Goal: Task Accomplishment & Management: Use online tool/utility

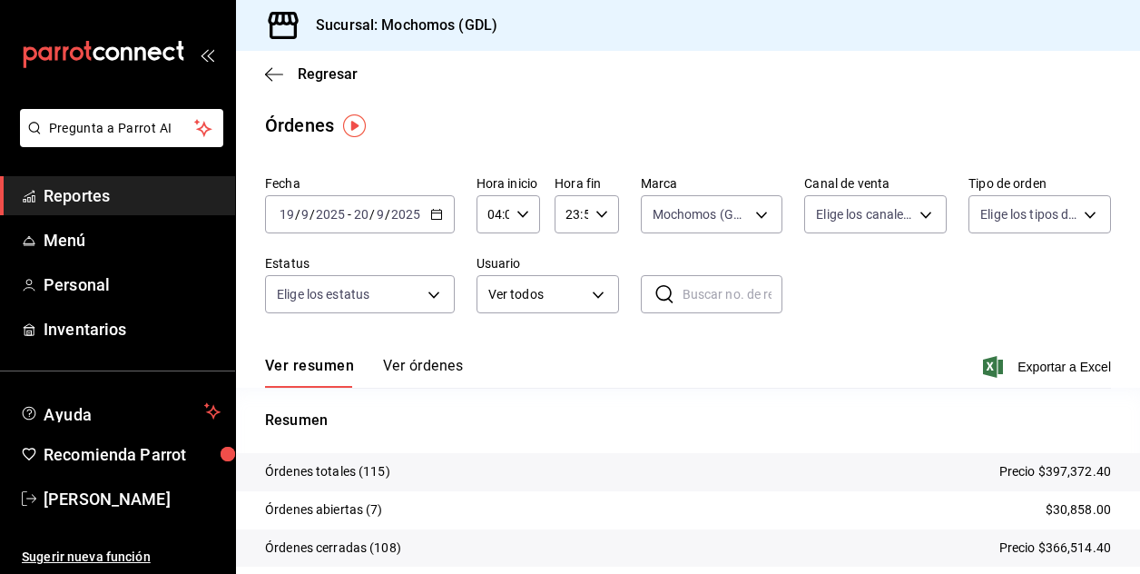
click at [523, 213] on \(Stroke\) "button" at bounding box center [522, 214] width 11 height 6
click at [492, 257] on span "04" at bounding box center [490, 260] width 3 height 15
click at [781, 316] on div at bounding box center [570, 287] width 1140 height 574
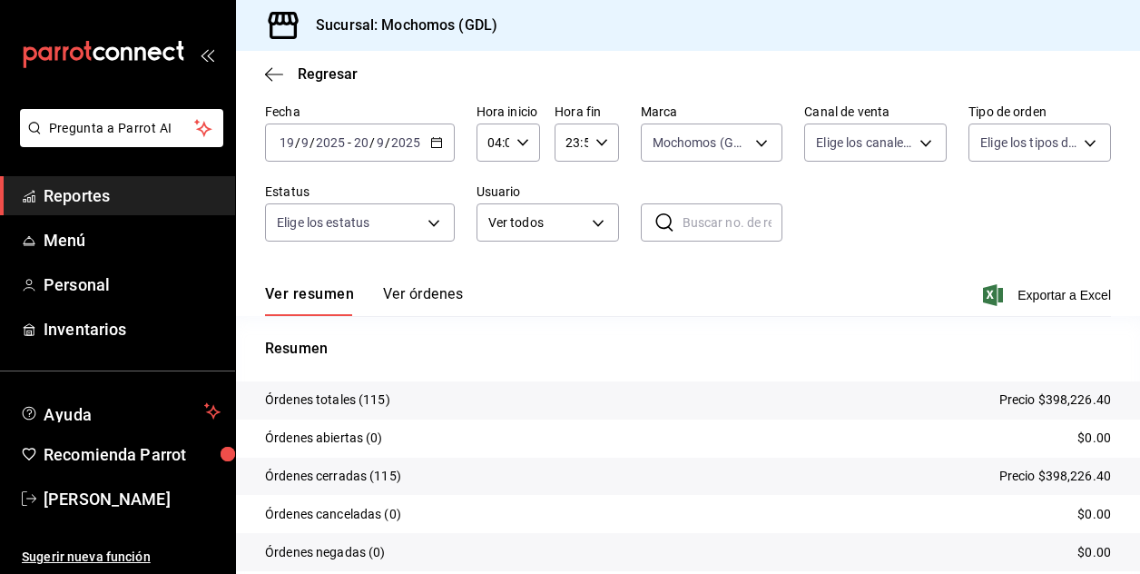
scroll to position [139, 0]
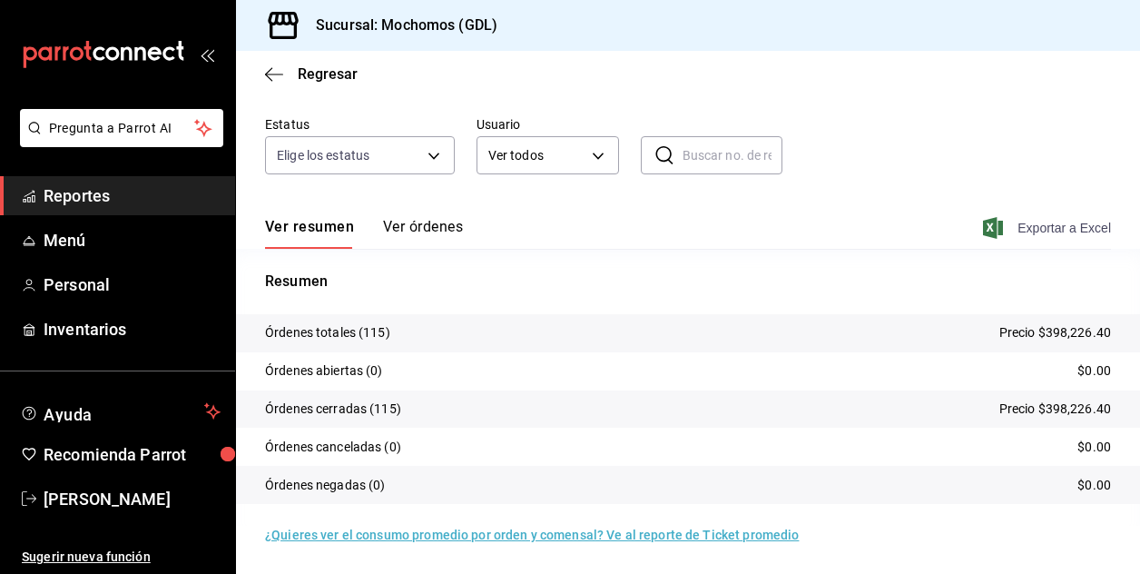
click at [1042, 231] on font "Exportar a Excel" at bounding box center [1063, 228] width 93 height 15
click at [305, 75] on span "Regresar" at bounding box center [328, 73] width 60 height 17
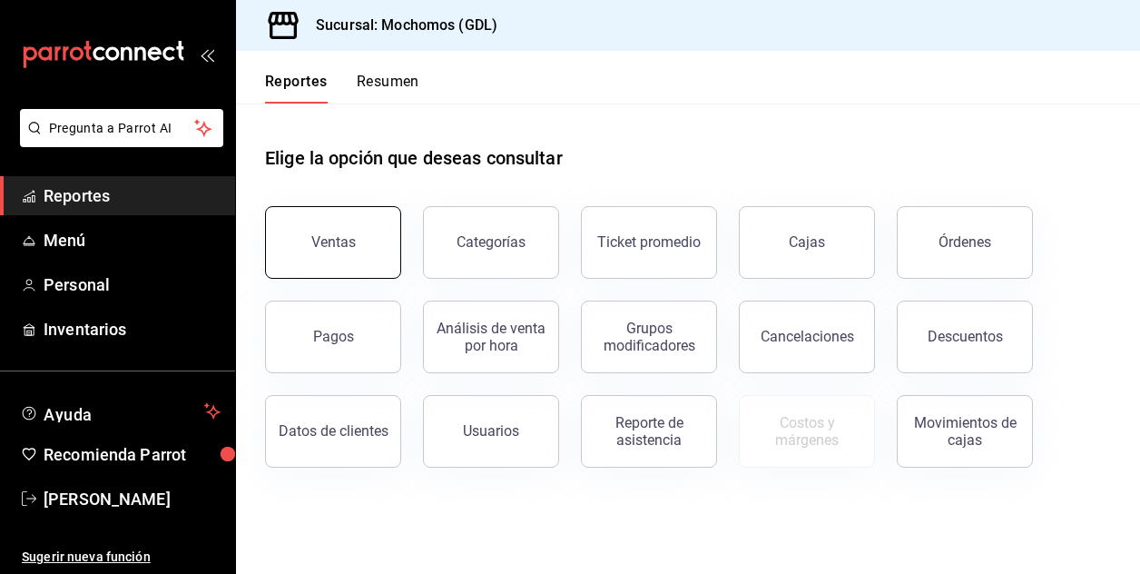
click at [291, 223] on button "Ventas" at bounding box center [333, 242] width 136 height 73
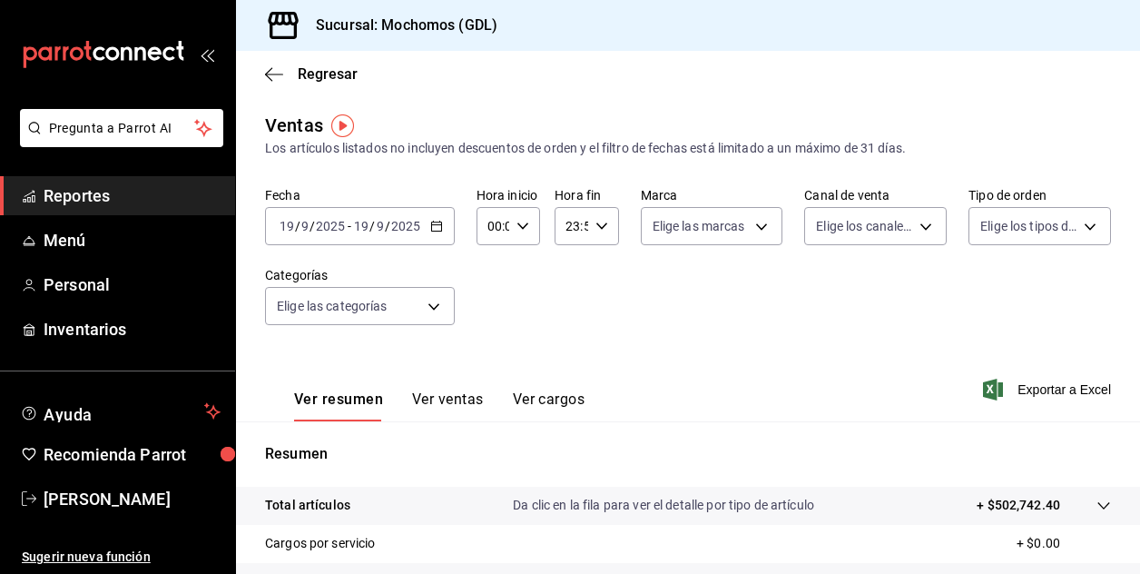
click at [289, 227] on input "19" at bounding box center [287, 226] width 16 height 15
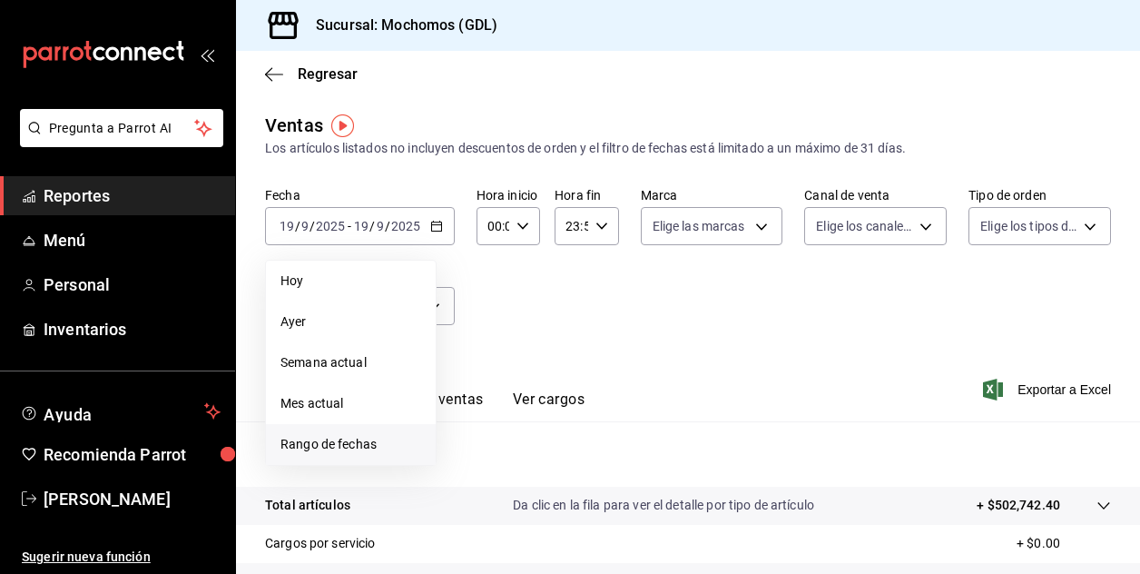
click at [319, 447] on span "Rango de fechas" at bounding box center [350, 444] width 141 height 19
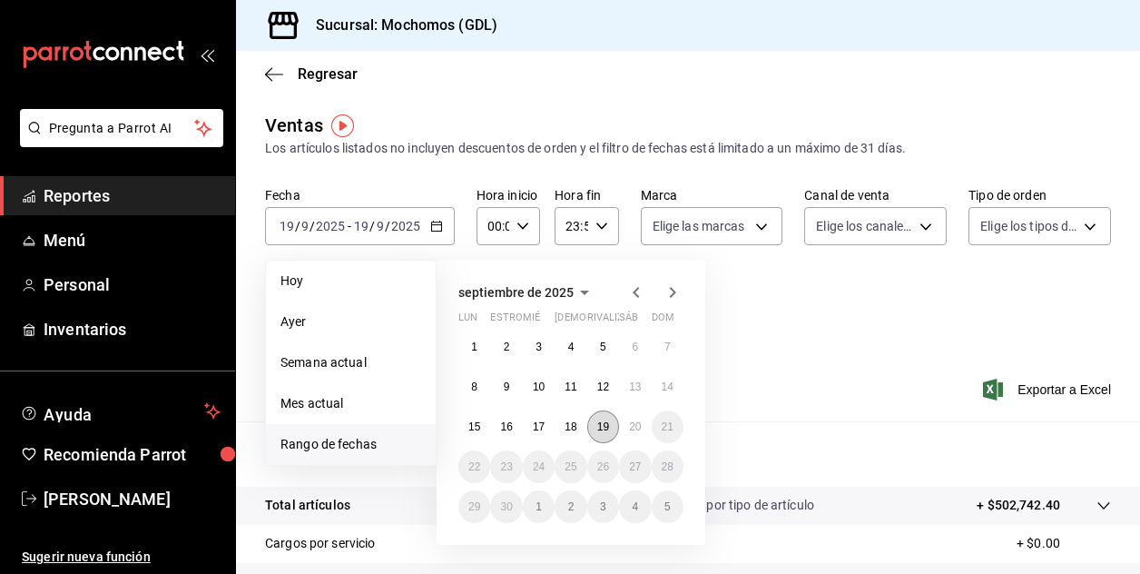
click at [605, 418] on button "19" at bounding box center [603, 426] width 32 height 33
click at [627, 422] on button "20" at bounding box center [635, 426] width 32 height 33
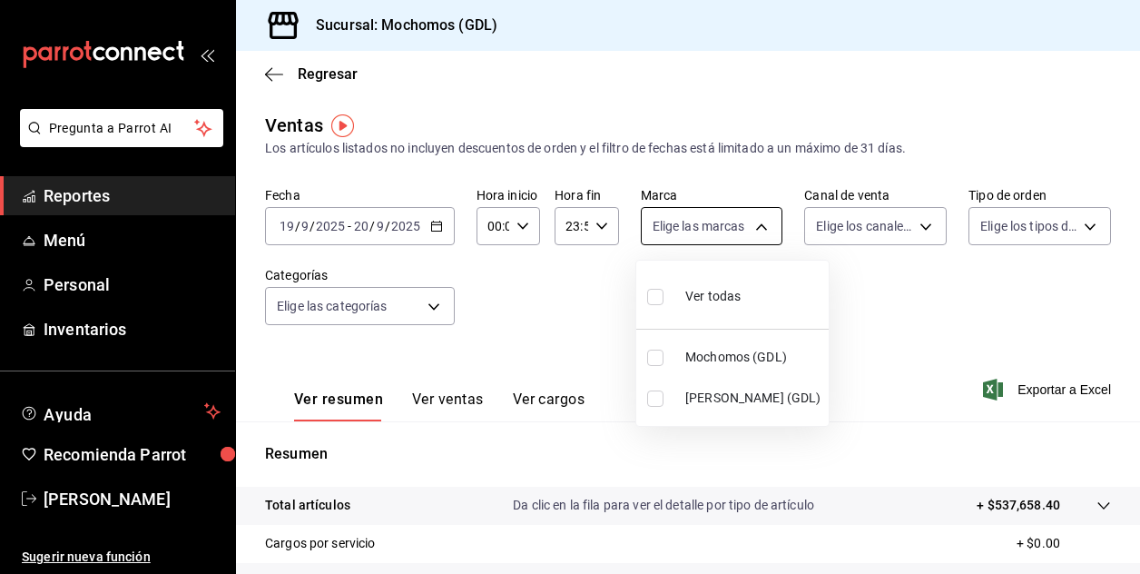
click at [755, 225] on body "Pregunta a Parrot AI Reportes Menú Personal Inventarios Ayuda Recomienda Parrot…" at bounding box center [570, 287] width 1140 height 574
click at [661, 356] on input "checkbox" at bounding box center [655, 357] width 16 height 16
checkbox input "true"
type input "36c25d4a-7cb0-456c-a434-e981d54830bc"
click at [519, 234] on div at bounding box center [570, 287] width 1140 height 574
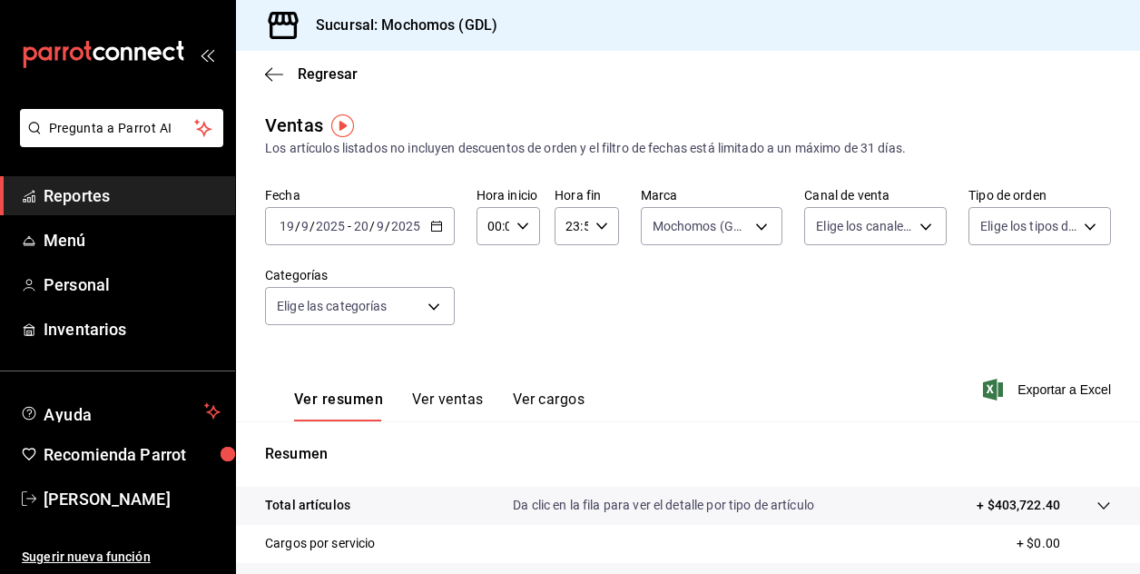
click at [519, 228] on \(Stroke\) "button" at bounding box center [522, 225] width 11 height 6
click at [489, 319] on span "01" at bounding box center [490, 316] width 3 height 15
type input "01:00"
click at [489, 269] on span "04" at bounding box center [490, 265] width 3 height 15
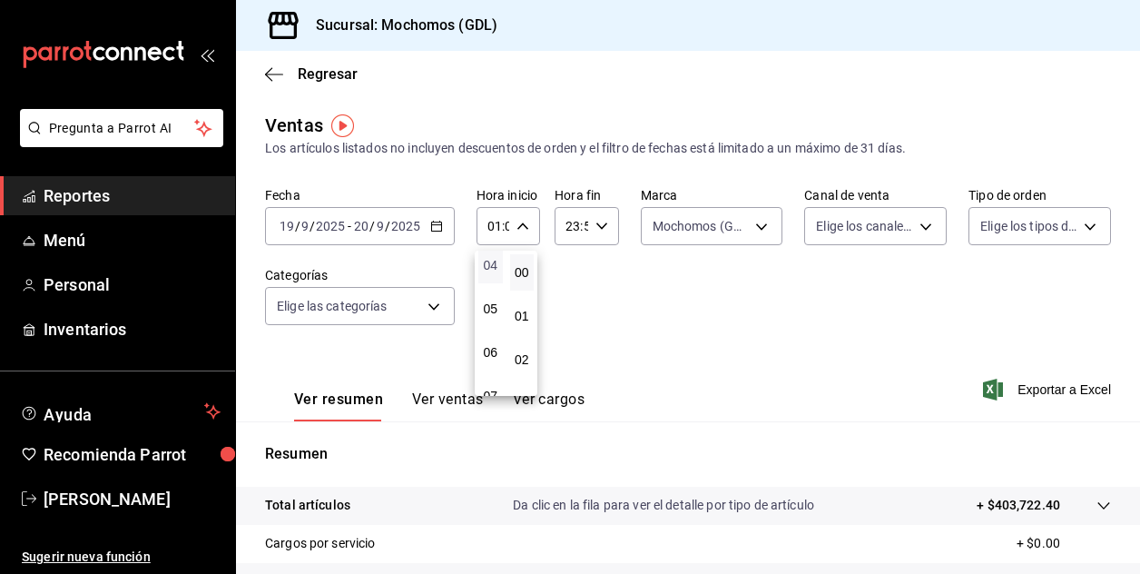
type input "04:00"
click at [695, 311] on div at bounding box center [570, 287] width 1140 height 574
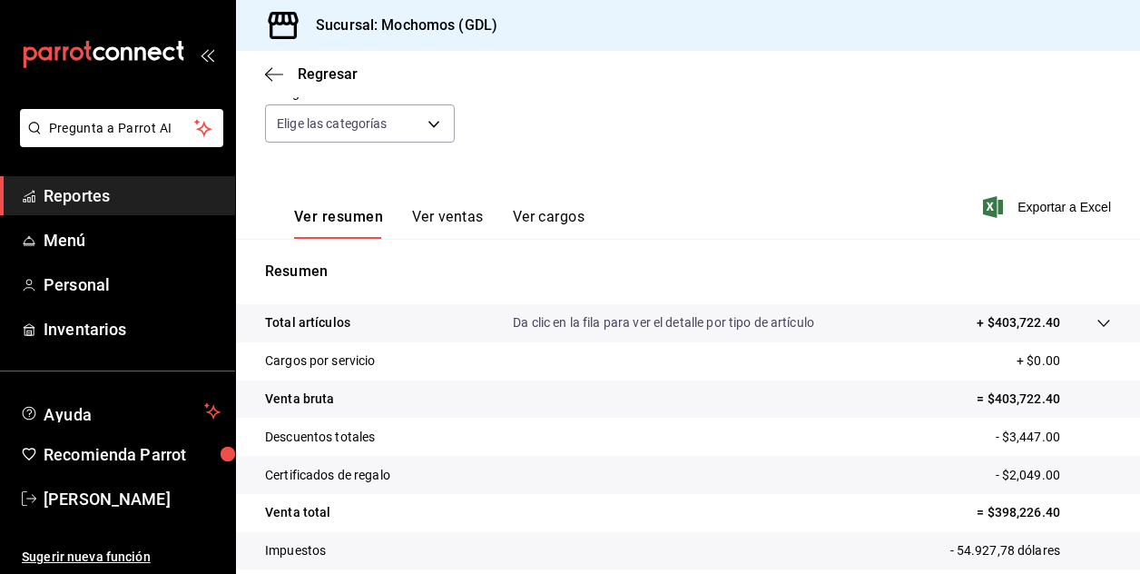
scroll to position [182, 0]
click at [1027, 207] on font "Exportar a Excel" at bounding box center [1063, 208] width 93 height 15
